Goal: Information Seeking & Learning: Learn about a topic

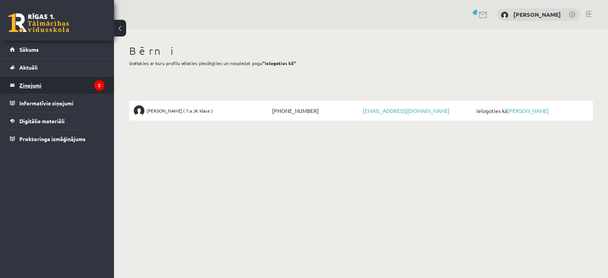
click at [28, 85] on legend "Ziņojumi 2" at bounding box center [61, 84] width 85 height 17
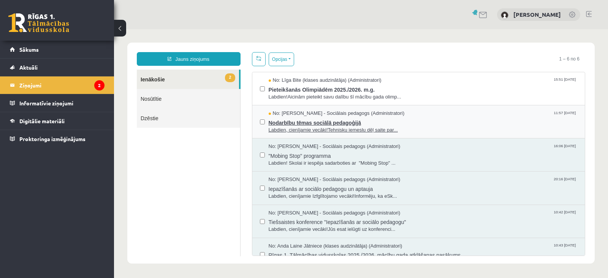
click at [333, 127] on span "Labdien, cienījamie vecāki!Tehnisku iemeslu dēļ saite par..." at bounding box center [423, 130] width 309 height 7
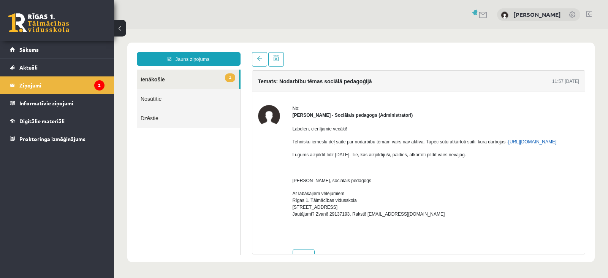
click at [509, 144] on link "https://forms.gle/UnaZzC9hQS1Mz4gh7" at bounding box center [533, 141] width 48 height 5
click at [222, 75] on link "1 Ienākošie" at bounding box center [188, 79] width 102 height 19
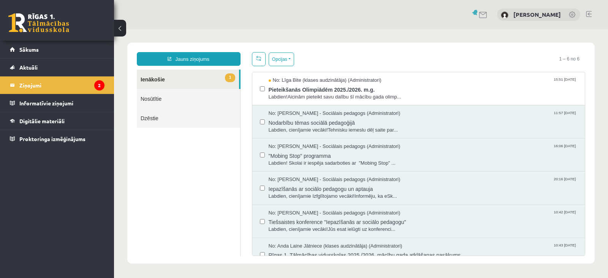
click at [228, 77] on span "1" at bounding box center [230, 77] width 10 height 9
click at [209, 77] on link "1 Ienākošie" at bounding box center [188, 79] width 102 height 19
click at [298, 91] on span "Pieteikšanās Olimpiādēm 2025./2026. m.g." at bounding box center [423, 89] width 309 height 10
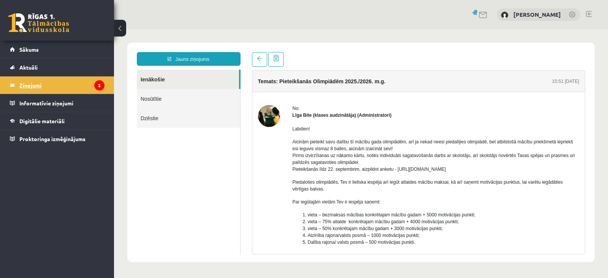
click at [100, 83] on icon "2" at bounding box center [99, 85] width 10 height 10
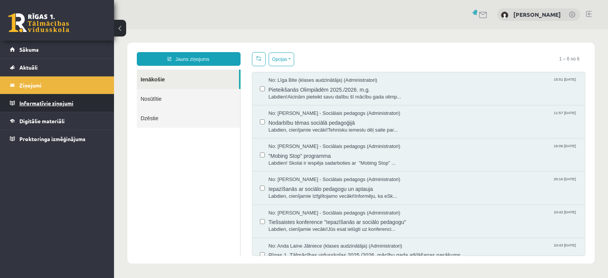
click at [54, 102] on legend "Informatīvie ziņojumi 0" at bounding box center [61, 102] width 85 height 17
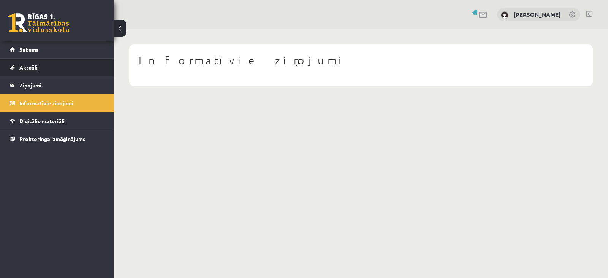
click at [38, 62] on link "Aktuāli" at bounding box center [57, 67] width 95 height 17
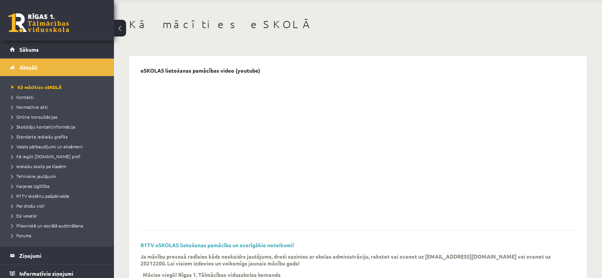
scroll to position [18, 0]
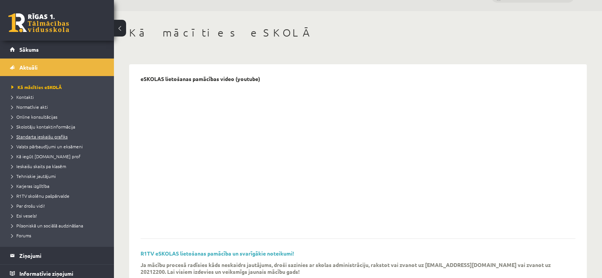
click at [52, 136] on span "Standarta ieskaišu grafiks" at bounding box center [39, 136] width 56 height 6
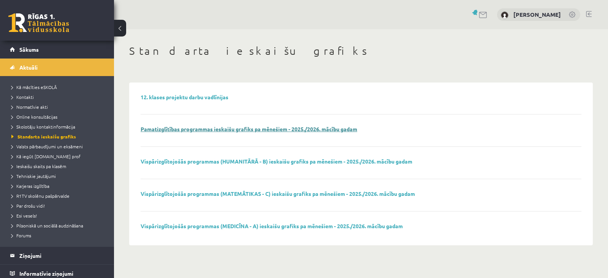
click at [206, 129] on link "Pamatizglītības programmas ieskaišu grafiks pa mēnešiem - 2025./2026. mācību ga…" at bounding box center [249, 128] width 217 height 7
click at [40, 164] on span "Ieskaišu skaits pa klasēm" at bounding box center [38, 166] width 55 height 6
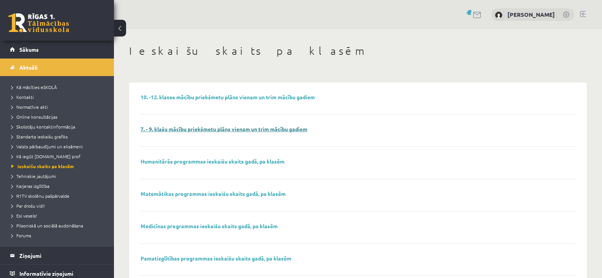
click at [168, 129] on link "7. - 9. klašu mācību priekšmetu plāns vienam un trim mācību gadiem" at bounding box center [224, 128] width 167 height 7
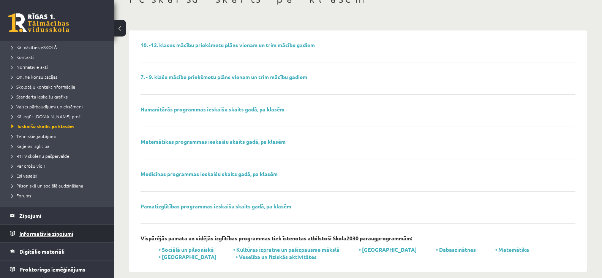
scroll to position [61, 0]
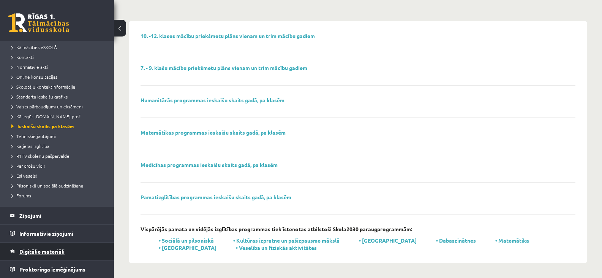
click at [43, 251] on span "Digitālie materiāli" at bounding box center [41, 251] width 45 height 7
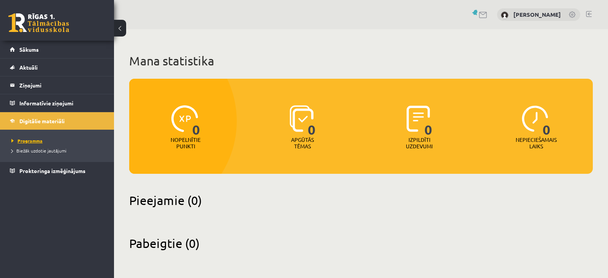
click at [28, 138] on span "Programma" at bounding box center [26, 141] width 31 height 6
click at [30, 141] on span "Programma" at bounding box center [26, 141] width 31 height 6
click at [37, 48] on span "Sākums" at bounding box center [28, 49] width 19 height 7
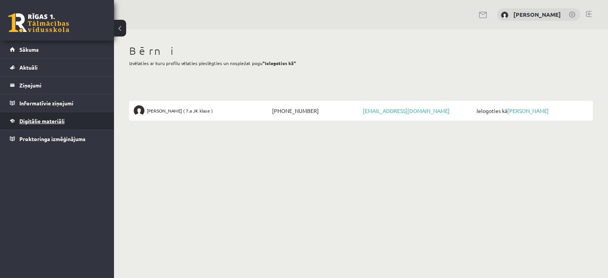
click at [36, 120] on span "Digitālie materiāli" at bounding box center [41, 120] width 45 height 7
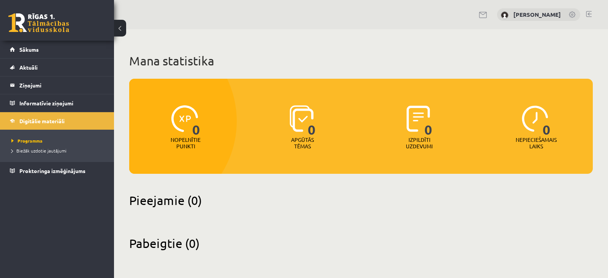
click at [181, 119] on img at bounding box center [184, 118] width 27 height 27
drag, startPoint x: 310, startPoint y: 140, endPoint x: 327, endPoint y: 140, distance: 16.7
click at [312, 140] on p "Apgūtās tēmas" at bounding box center [303, 142] width 30 height 13
click at [434, 135] on div "0 Izpildīti uzdevumi" at bounding box center [419, 127] width 113 height 52
click at [541, 134] on div "0" at bounding box center [536, 118] width 29 height 35
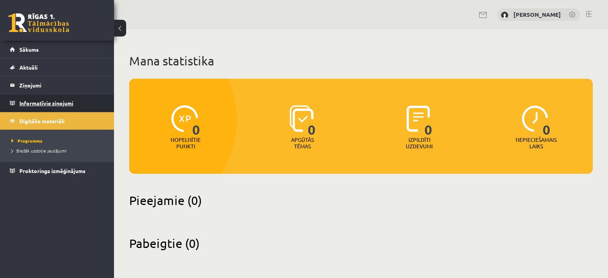
click at [42, 102] on legend "Informatīvie ziņojumi 0" at bounding box center [61, 102] width 85 height 17
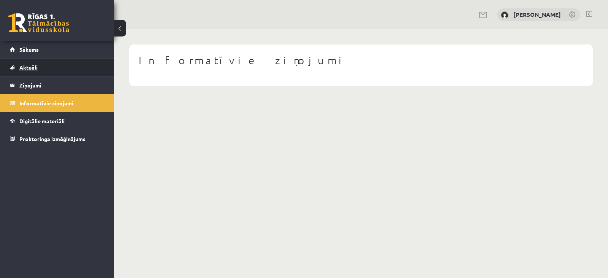
click at [25, 66] on span "Aktuāli" at bounding box center [28, 67] width 18 height 7
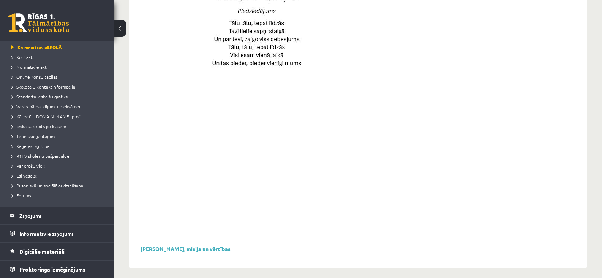
scroll to position [550, 0]
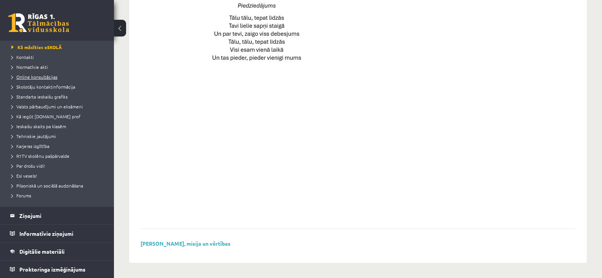
click at [42, 75] on span "Online konsultācijas" at bounding box center [34, 77] width 46 height 6
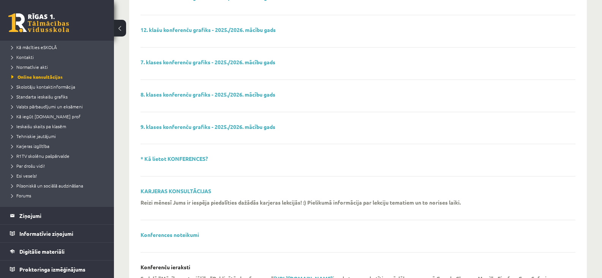
scroll to position [180, 0]
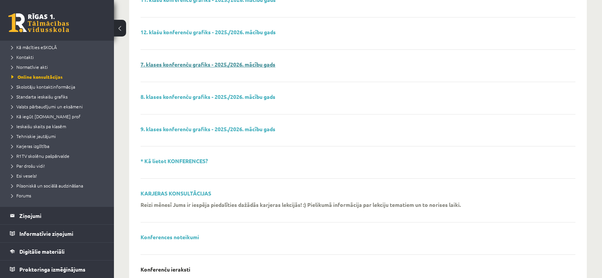
click at [235, 62] on link "7. klases konferenču grafiks - 2025./2026. mācību gads" at bounding box center [208, 64] width 135 height 7
click at [30, 126] on span "Ieskaišu skaits pa klasēm" at bounding box center [38, 126] width 55 height 6
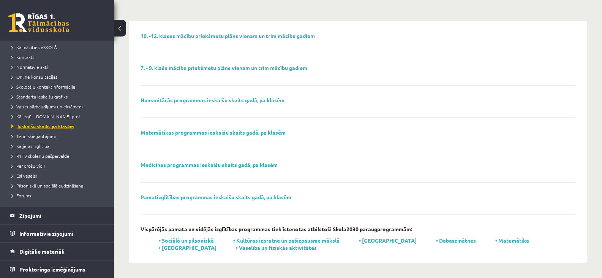
scroll to position [61, 0]
click at [222, 67] on link "7. - 9. klašu mācību priekšmetu plāns vienam un trim mācību gadiem" at bounding box center [224, 67] width 167 height 7
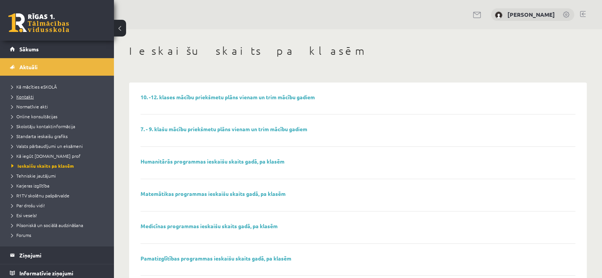
scroll to position [0, 0]
click at [48, 135] on span "Standarta ieskaišu grafiks" at bounding box center [39, 136] width 56 height 6
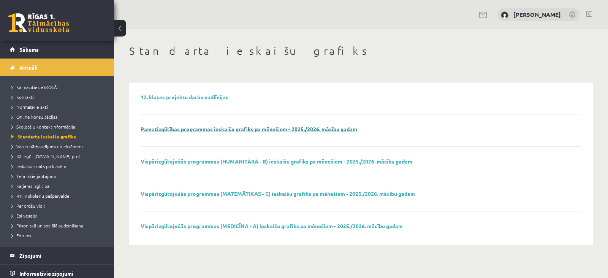
click at [199, 127] on link "Pamatizglītības programmas ieskaišu grafiks pa mēnešiem - 2025./2026. mācību ga…" at bounding box center [249, 128] width 217 height 7
click at [39, 146] on span "Valsts pārbaudījumi un eksāmeni" at bounding box center [46, 146] width 71 height 6
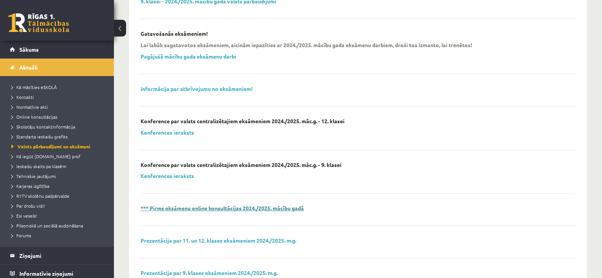
scroll to position [25, 0]
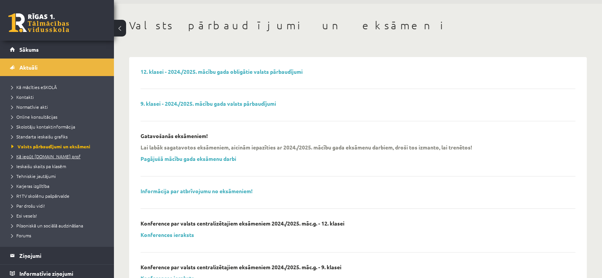
click at [51, 155] on span "Kā iegūt [DOMAIN_NAME] prof" at bounding box center [45, 156] width 69 height 6
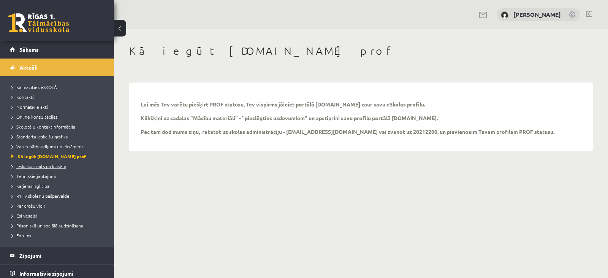
click at [47, 164] on span "Ieskaišu skaits pa klasēm" at bounding box center [38, 166] width 55 height 6
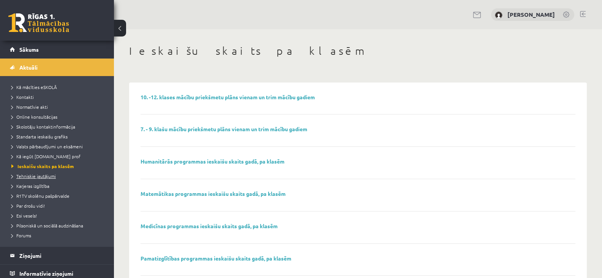
click at [40, 174] on span "Tehniskie jautājumi" at bounding box center [33, 176] width 44 height 6
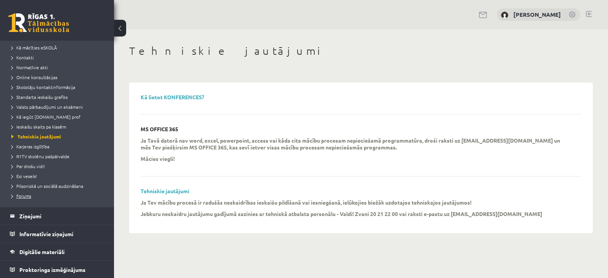
scroll to position [40, 0]
click at [33, 212] on legend "Ziņojumi 0" at bounding box center [61, 215] width 85 height 17
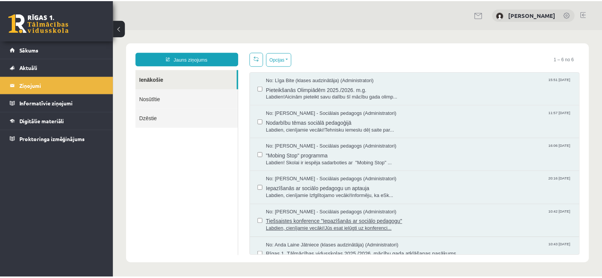
scroll to position [15, 0]
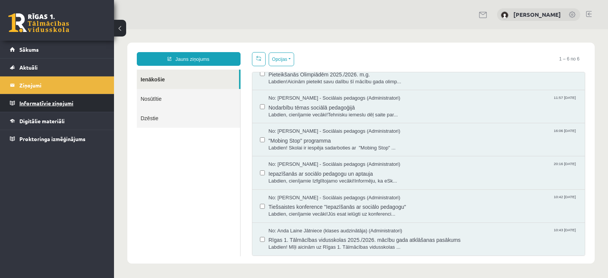
click at [64, 101] on legend "Informatīvie ziņojumi 0" at bounding box center [61, 102] width 85 height 17
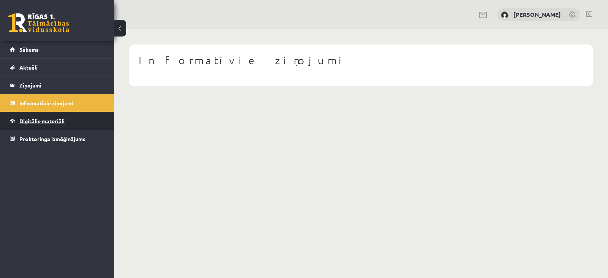
click at [57, 121] on span "Digitālie materiāli" at bounding box center [41, 120] width 45 height 7
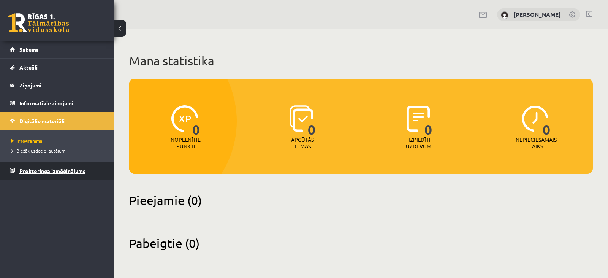
click at [42, 168] on span "Proktoringa izmēģinājums" at bounding box center [52, 170] width 66 height 7
